Goal: Task Accomplishment & Management: Complete application form

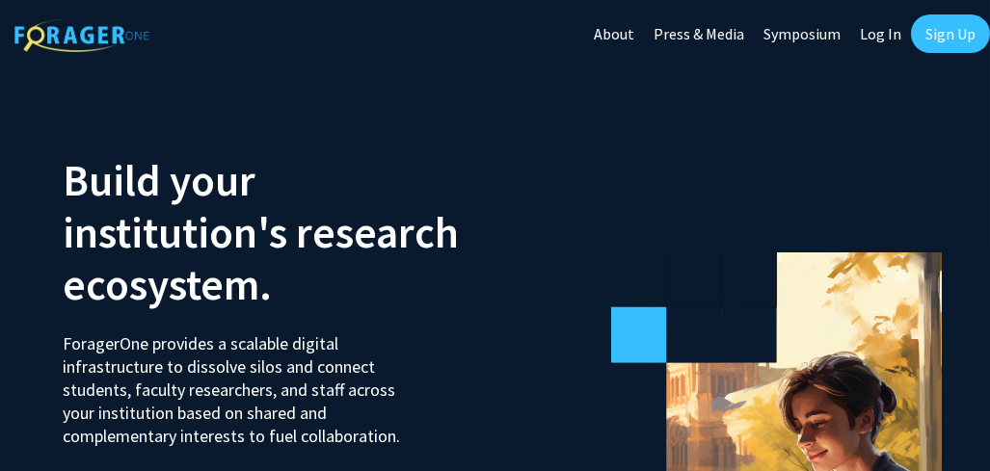
click at [949, 32] on link "Sign Up" at bounding box center [950, 33] width 79 height 39
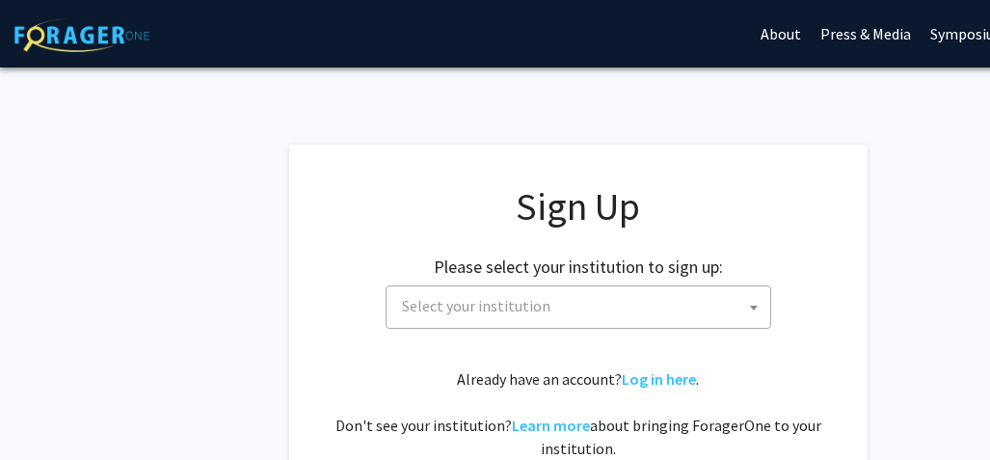
click at [480, 315] on span "Select your institution" at bounding box center [476, 305] width 148 height 19
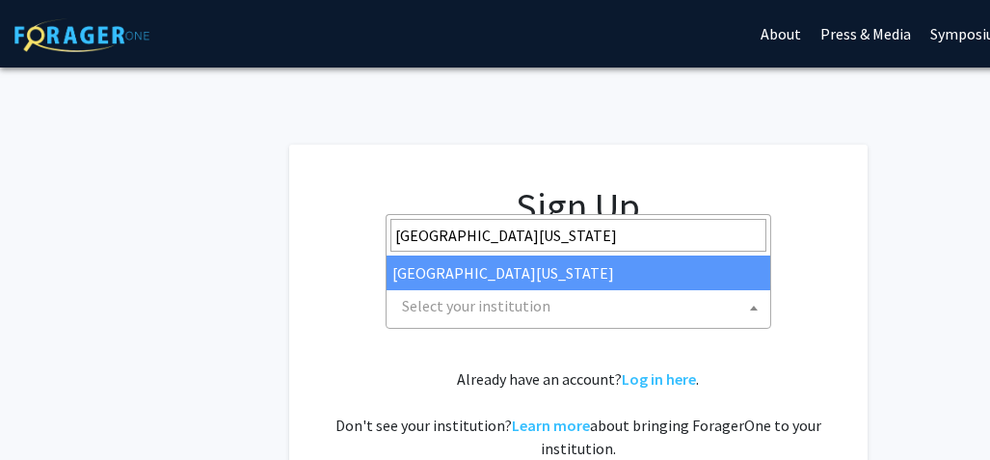
type input "[GEOGRAPHIC_DATA][US_STATE]"
select select "33"
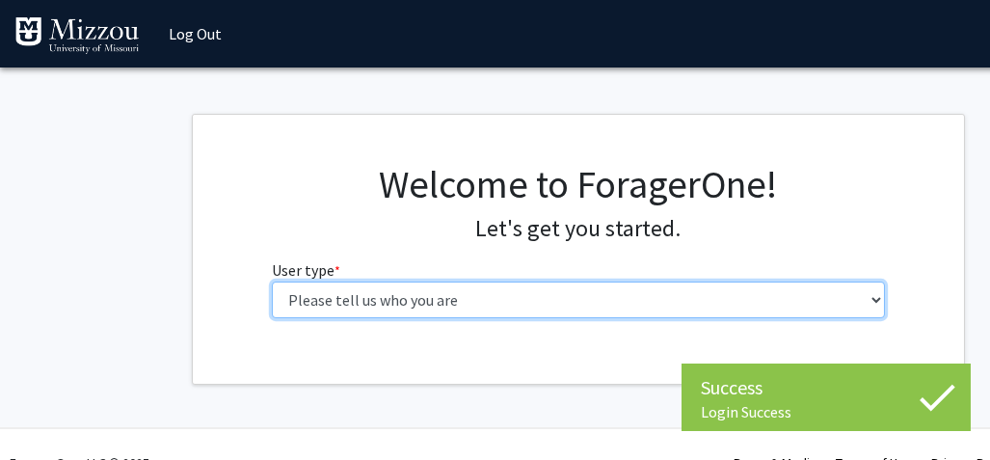
click at [530, 318] on select "Please tell us who you are Undergraduate Student Master's Student Doctoral Cand…" at bounding box center [579, 299] width 614 height 37
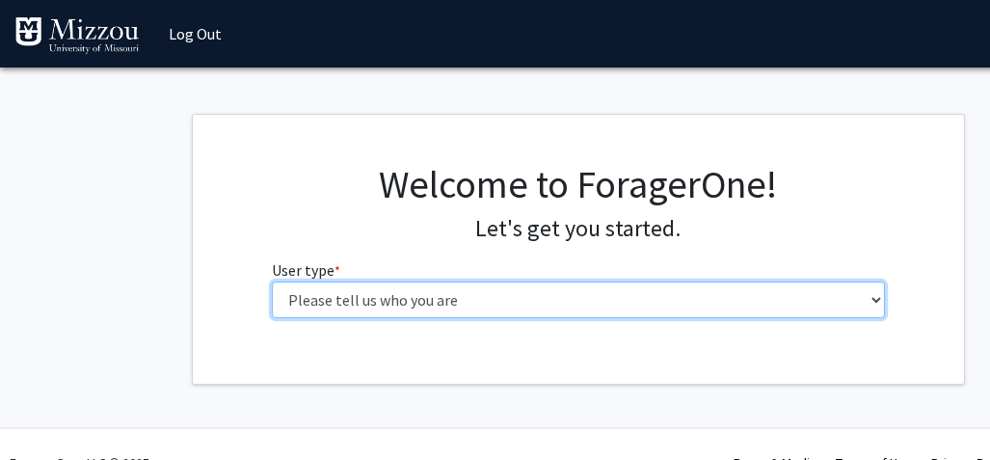
select select "5: faculty"
click at [272, 318] on select "Please tell us who you are Undergraduate Student Master's Student Doctoral Cand…" at bounding box center [579, 299] width 614 height 37
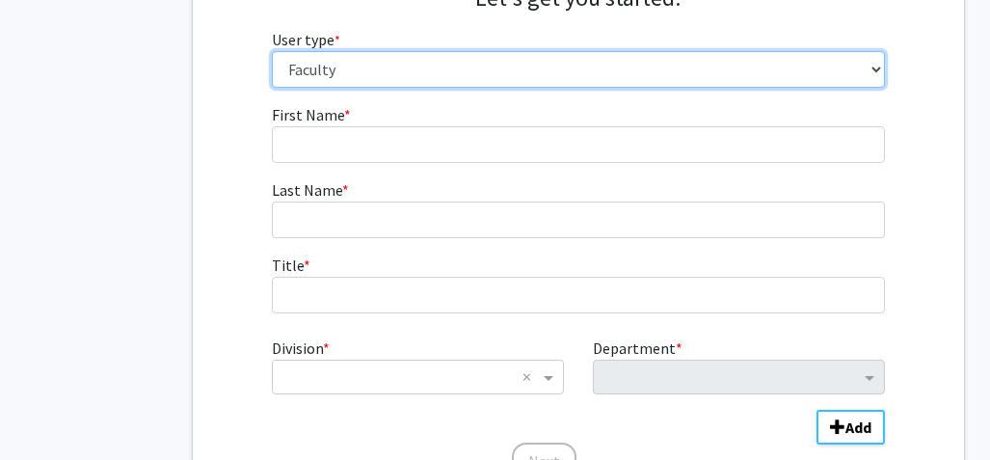
scroll to position [231, 0]
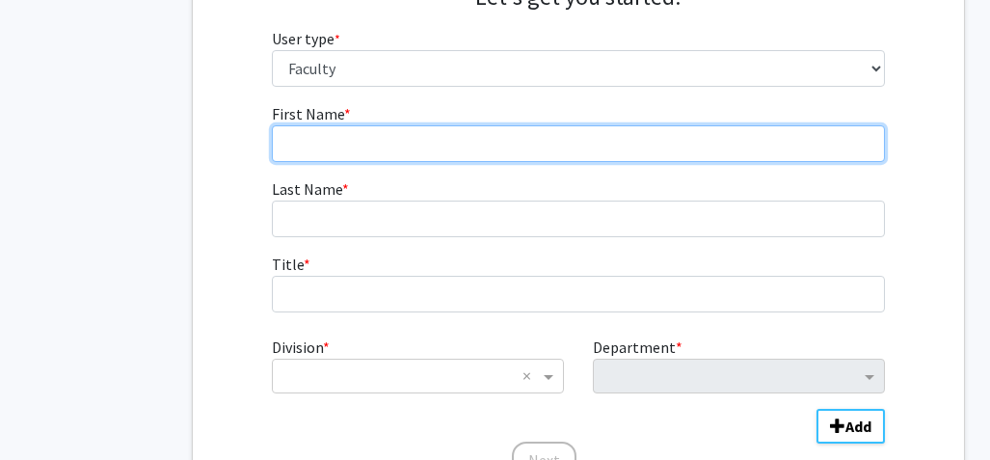
click at [469, 162] on input "First Name * required" at bounding box center [579, 143] width 614 height 37
type input "Rebbecca"
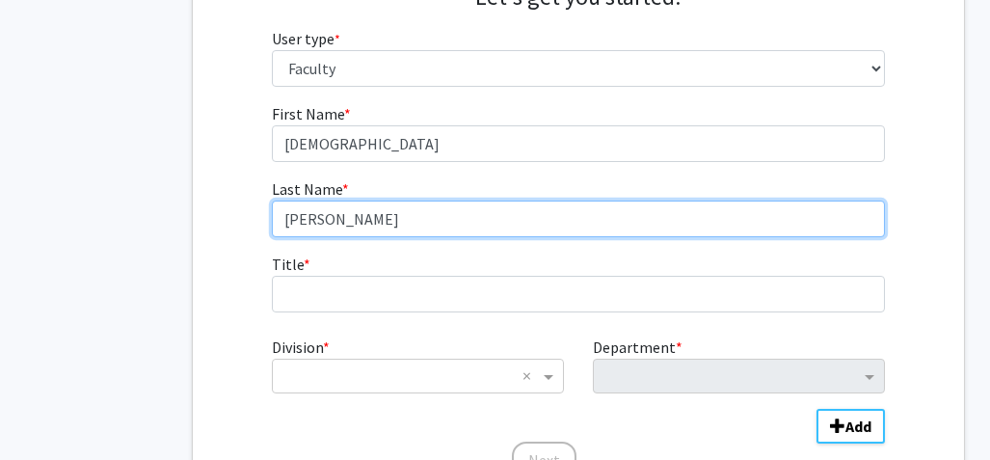
type input "Fenton"
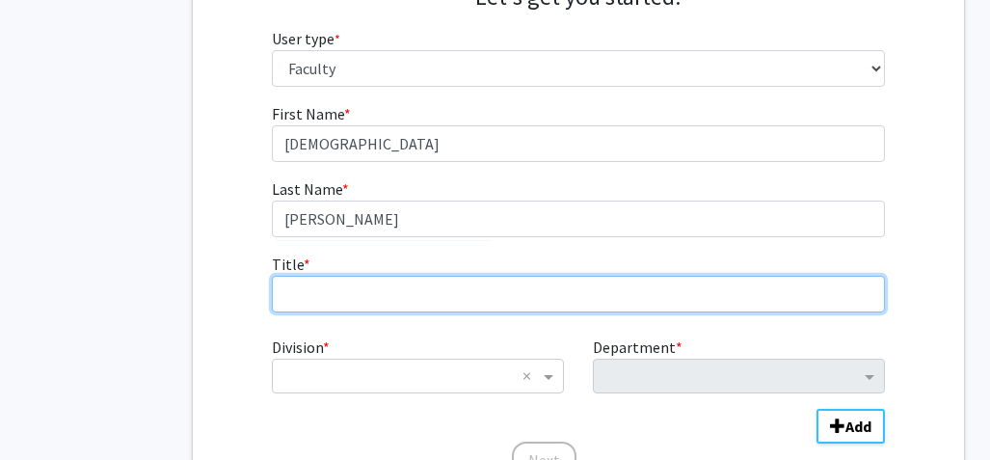
type input "D"
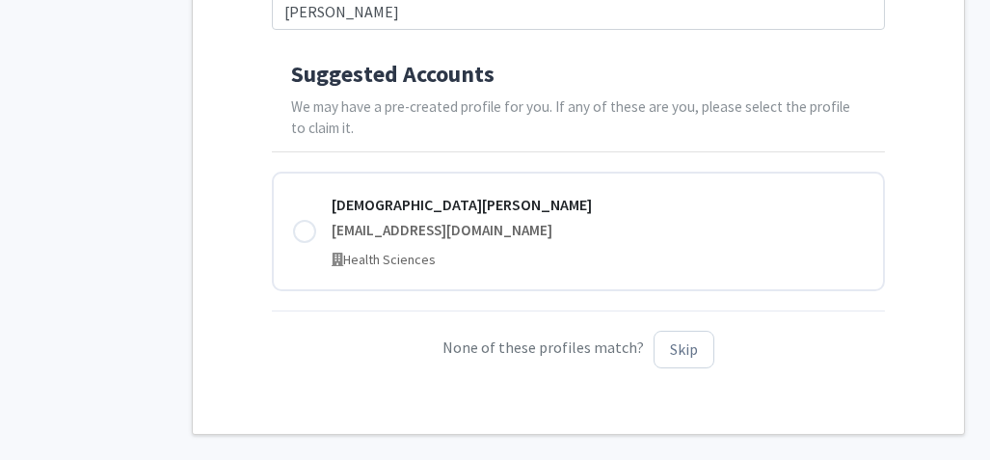
scroll to position [463, 0]
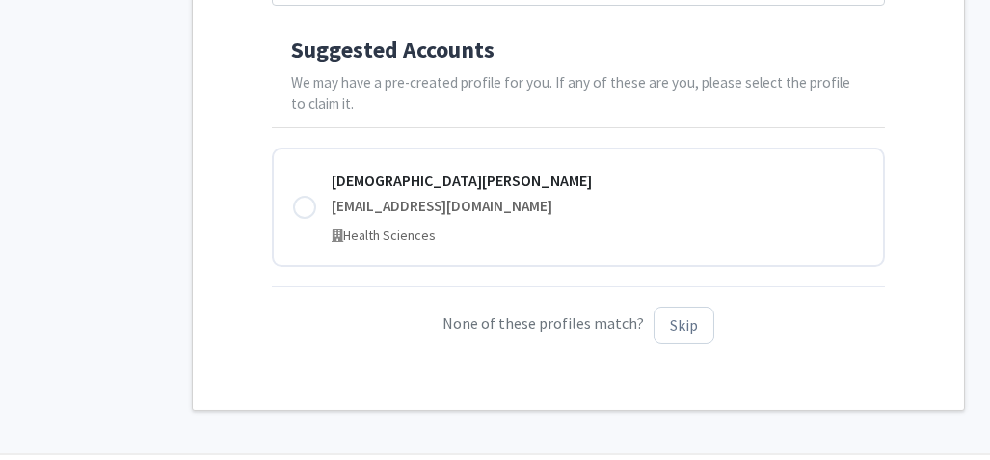
click at [302, 219] on div at bounding box center [304, 207] width 23 height 23
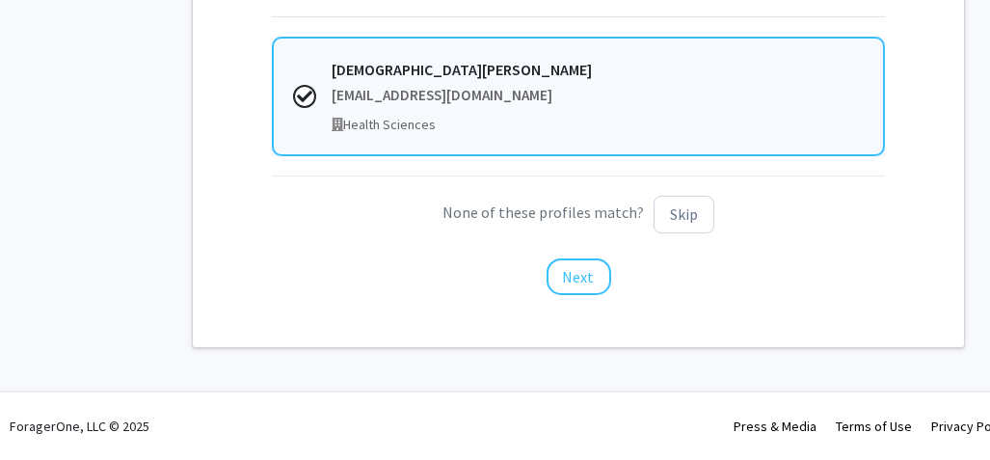
scroll to position [694, 0]
click at [568, 295] on button "Next" at bounding box center [579, 276] width 65 height 37
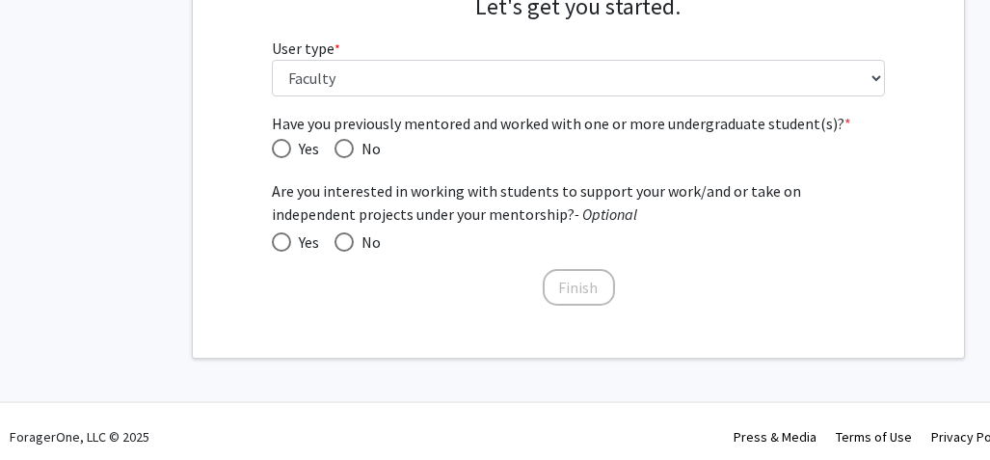
scroll to position [227, 0]
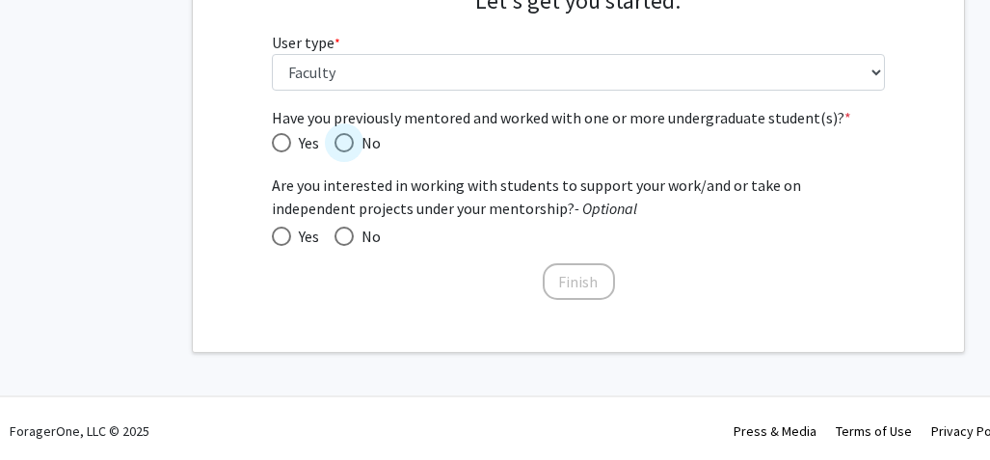
click at [354, 152] on span "Have you previously mentored and worked with one or more undergraduate student(…" at bounding box center [343, 142] width 19 height 19
click at [354, 152] on input "No" at bounding box center [343, 142] width 19 height 19
radio input "true"
click at [354, 246] on span at bounding box center [343, 236] width 19 height 19
click at [354, 246] on input "No" at bounding box center [343, 236] width 19 height 19
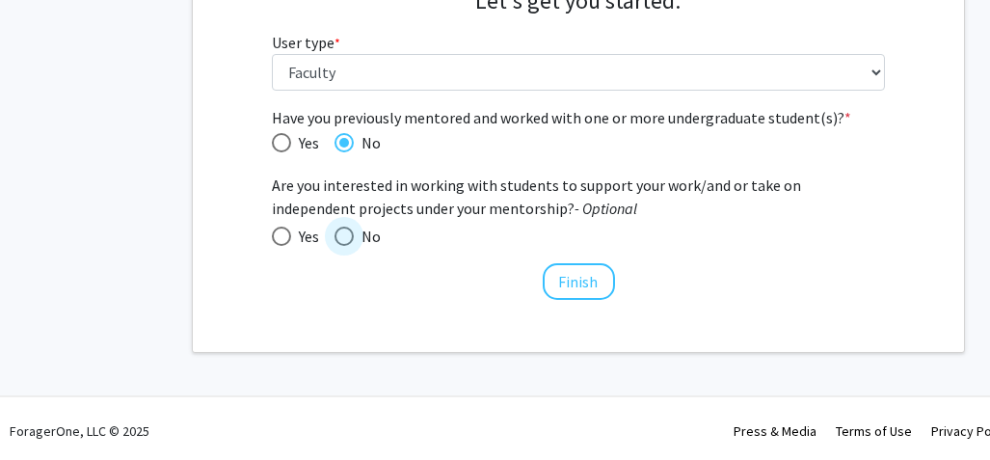
radio input "true"
click at [580, 300] on button "Finish" at bounding box center [579, 281] width 72 height 37
